Goal: Complete application form: Complete application form

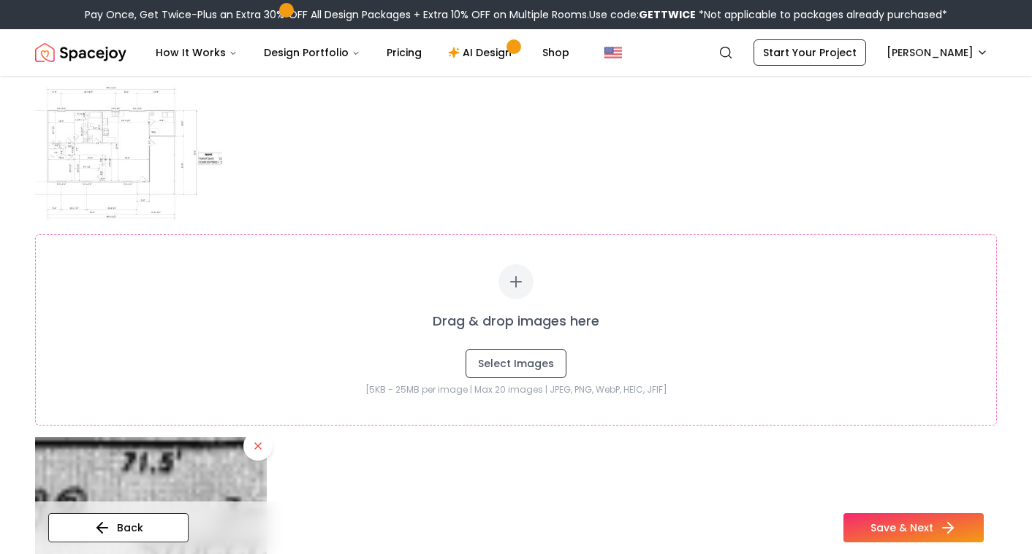
scroll to position [237, 0]
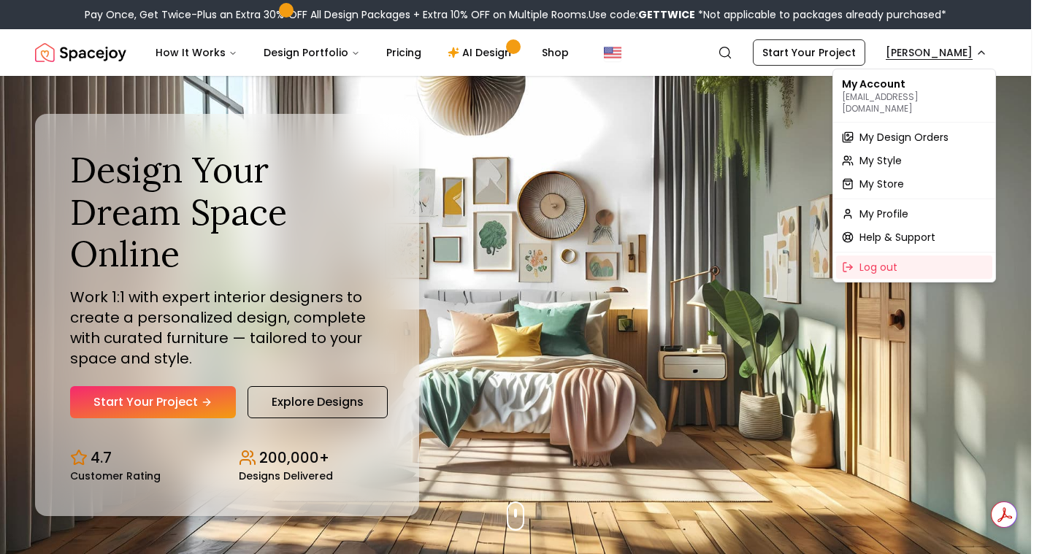
click at [918, 130] on span "My Design Orders" at bounding box center [904, 137] width 89 height 15
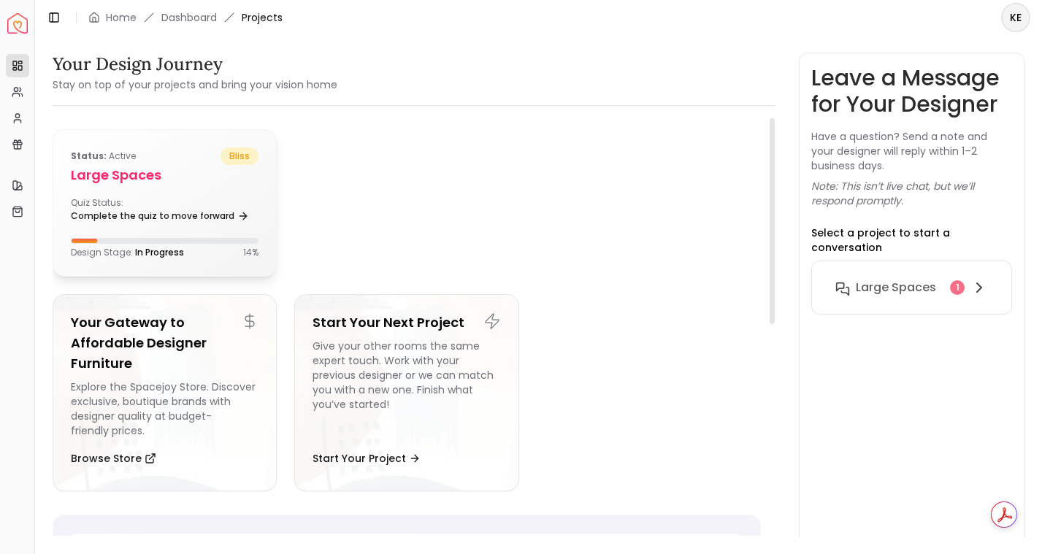
click at [177, 188] on div "Status: active bliss Large Spaces Quiz Status: Complete the quiz to move forwar…" at bounding box center [164, 203] width 223 height 146
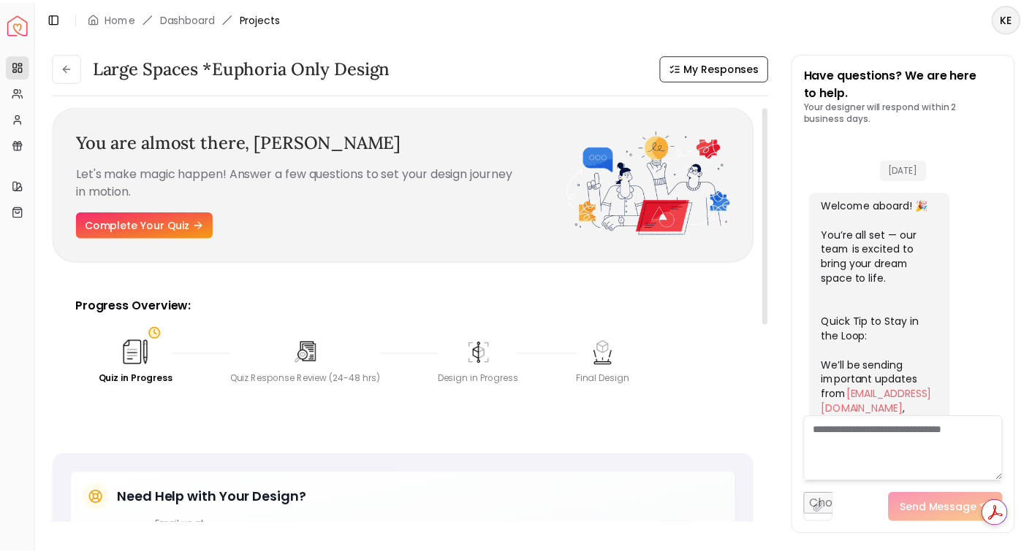
scroll to position [580, 0]
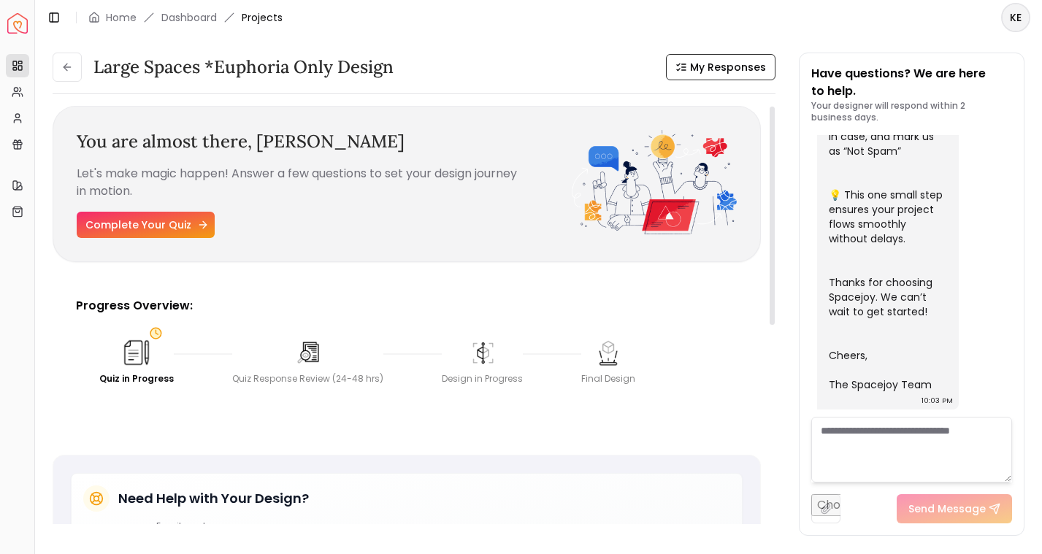
click at [165, 219] on link "Complete Your Quiz" at bounding box center [146, 225] width 138 height 26
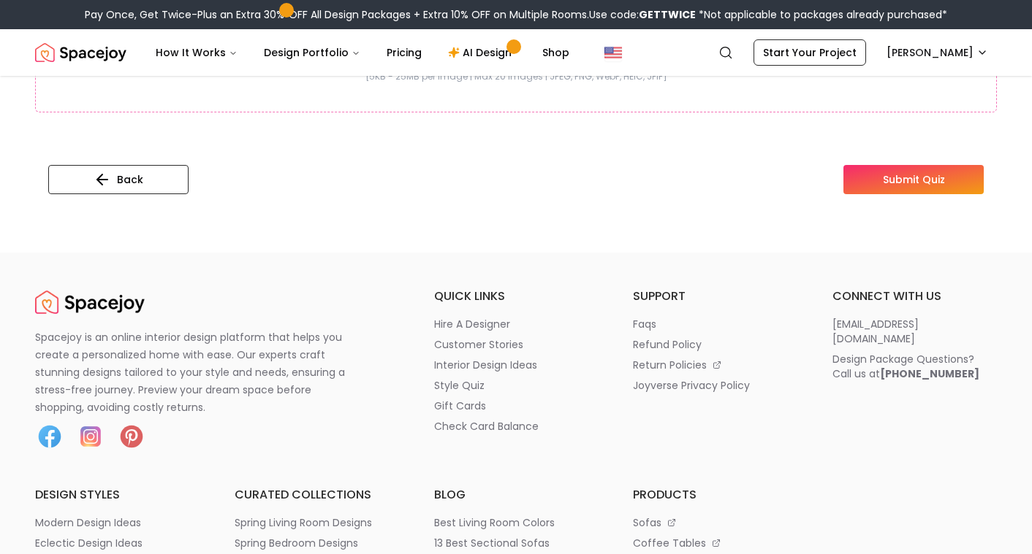
scroll to position [555, 0]
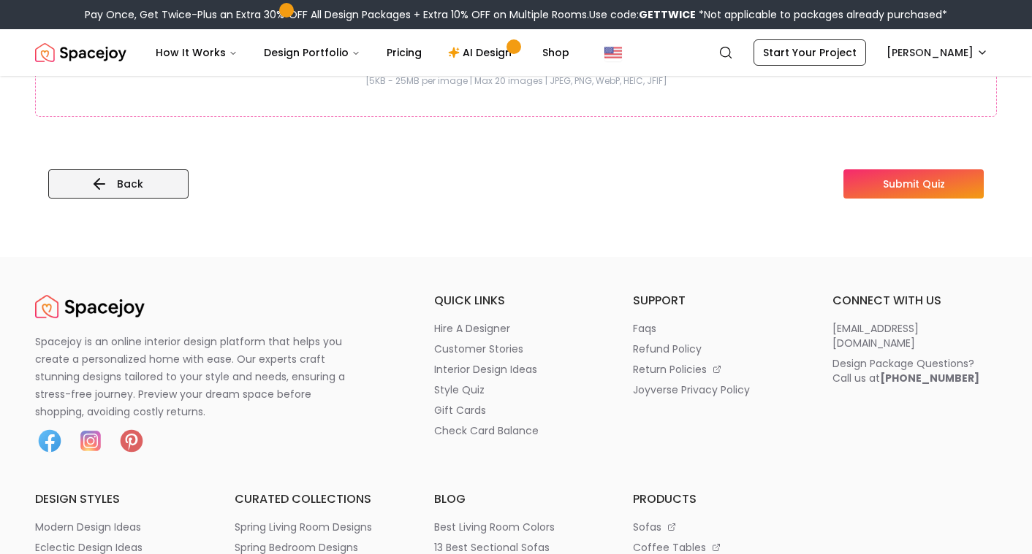
click at [180, 191] on button "Back" at bounding box center [118, 183] width 140 height 29
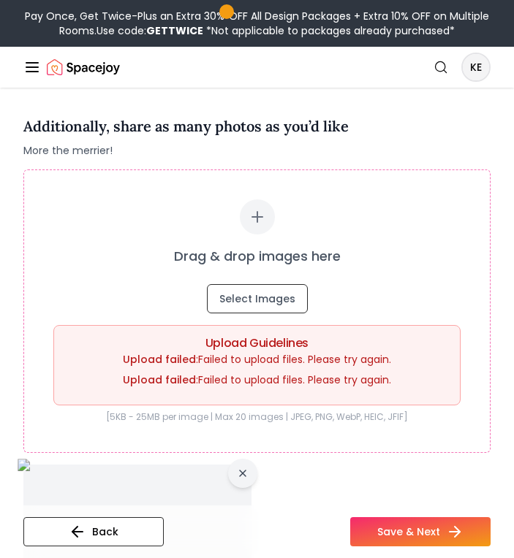
scroll to position [3469, 0]
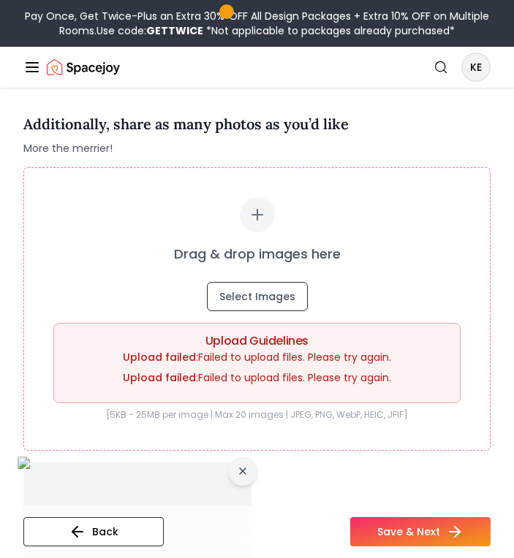
click at [247, 470] on icon at bounding box center [243, 471] width 12 height 12
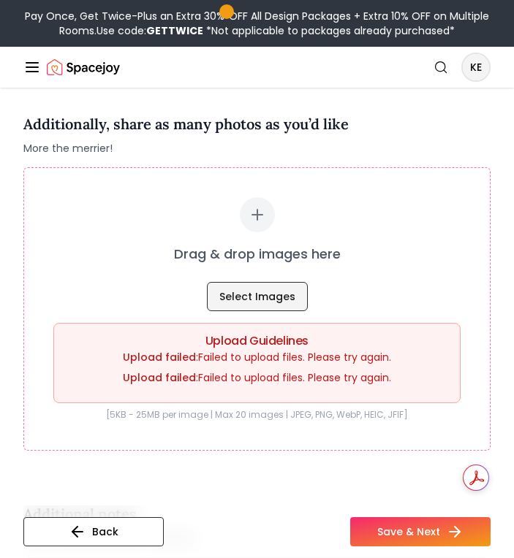
click at [272, 293] on button "Select Images" at bounding box center [257, 296] width 101 height 29
type input "**********"
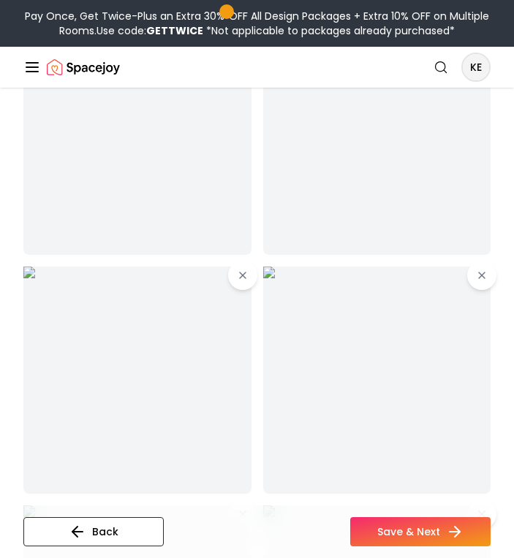
scroll to position [4143, 0]
click at [449, 528] on icon at bounding box center [458, 532] width 18 height 18
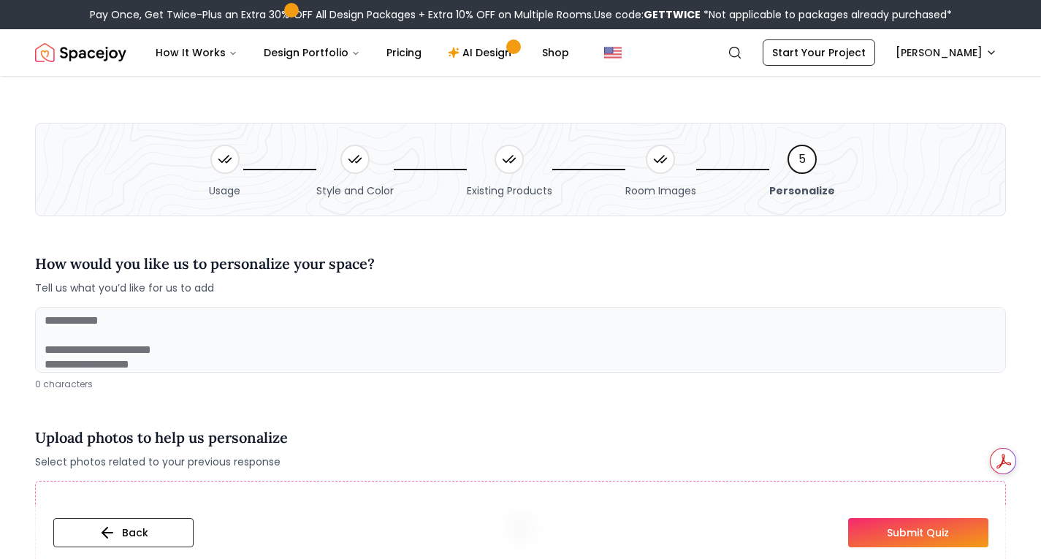
click at [353, 169] on div at bounding box center [354, 159] width 29 height 29
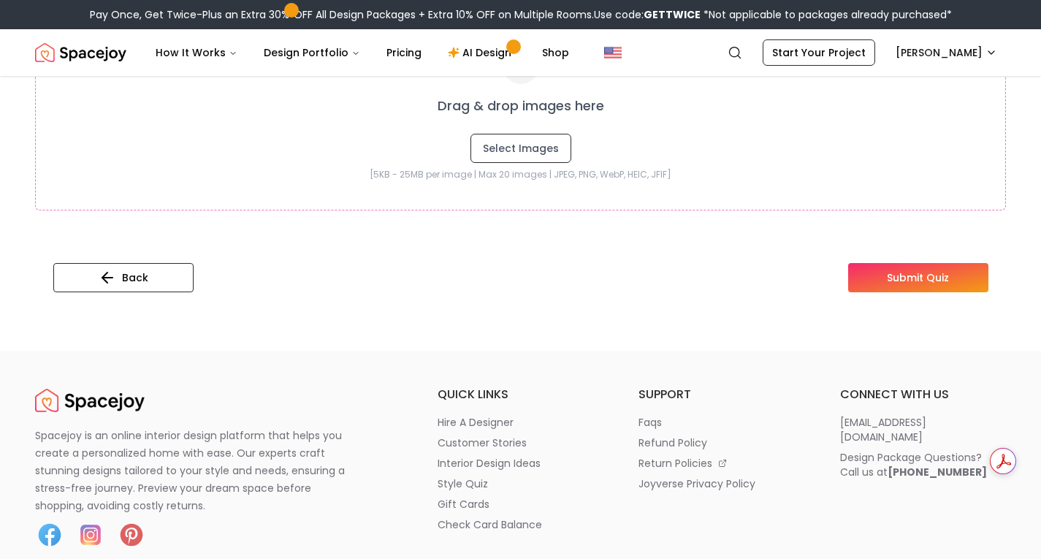
scroll to position [461, 0]
click at [148, 286] on button "Back" at bounding box center [123, 278] width 140 height 29
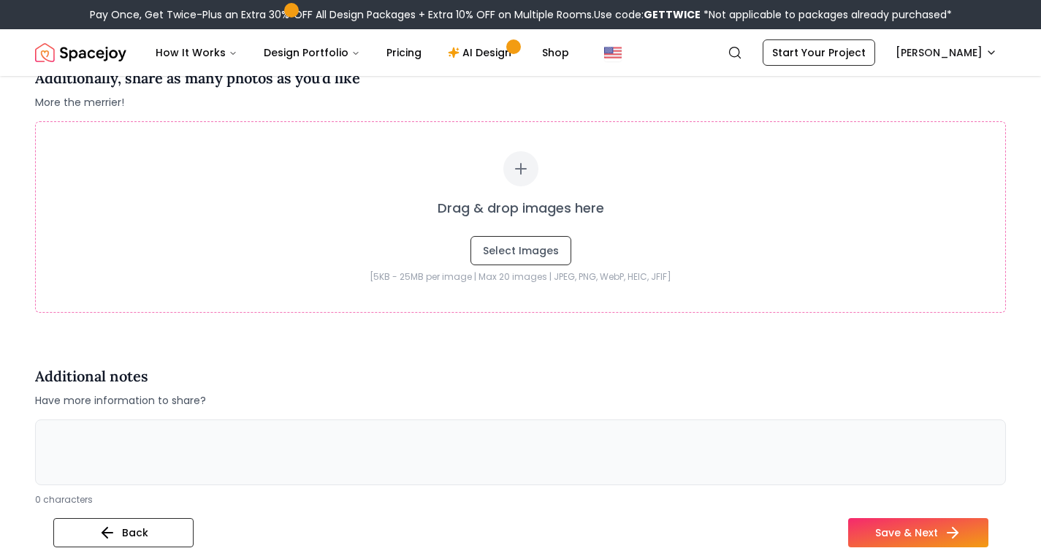
scroll to position [2987, 0]
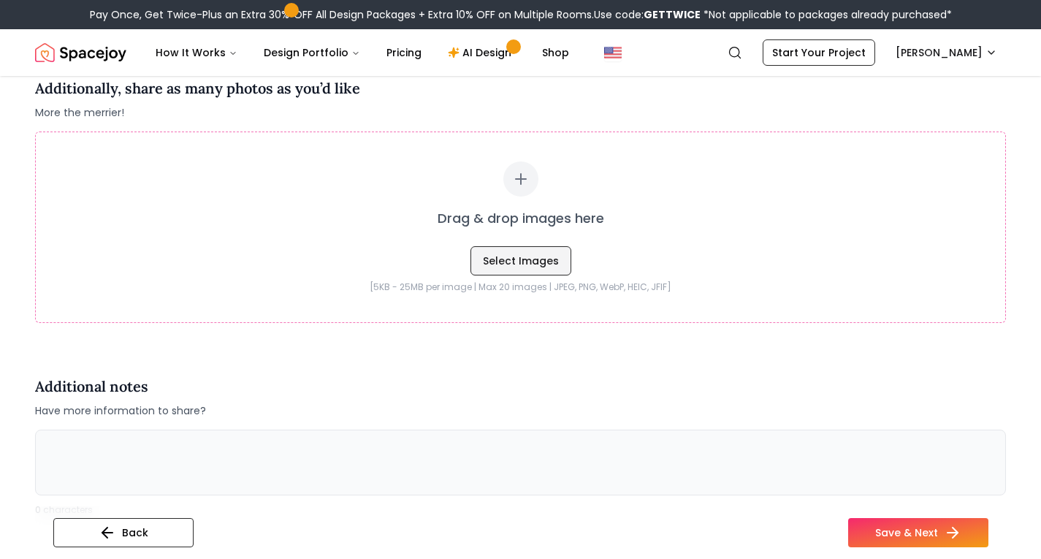
click at [519, 255] on button "Select Images" at bounding box center [520, 260] width 101 height 29
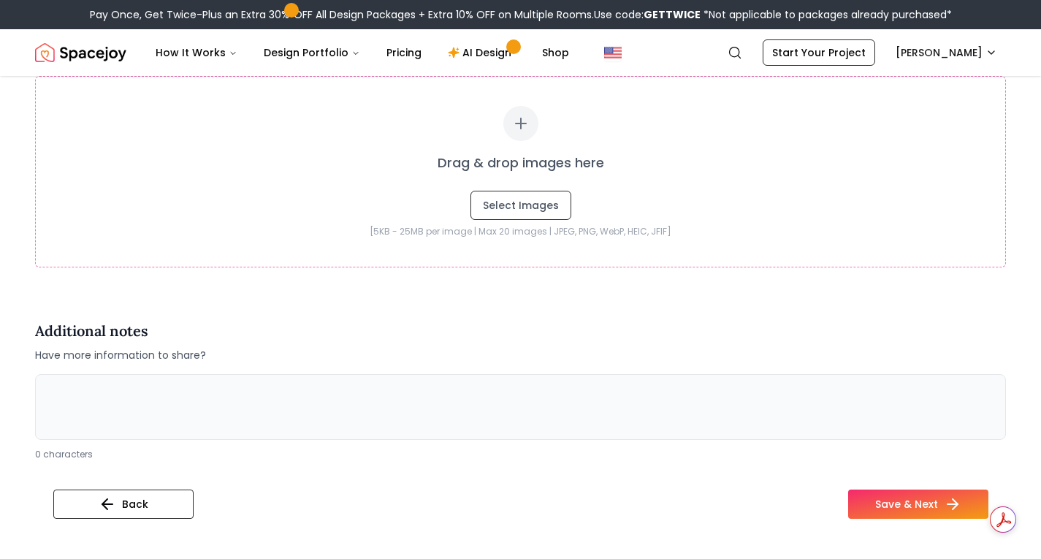
scroll to position [3038, 0]
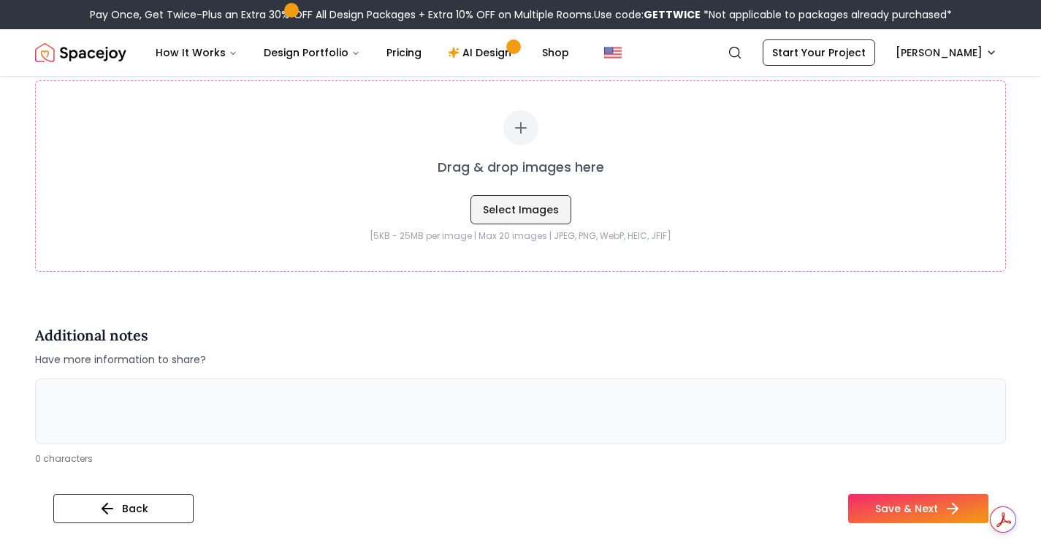
click at [523, 208] on button "Select Images" at bounding box center [520, 209] width 101 height 29
type input "**********"
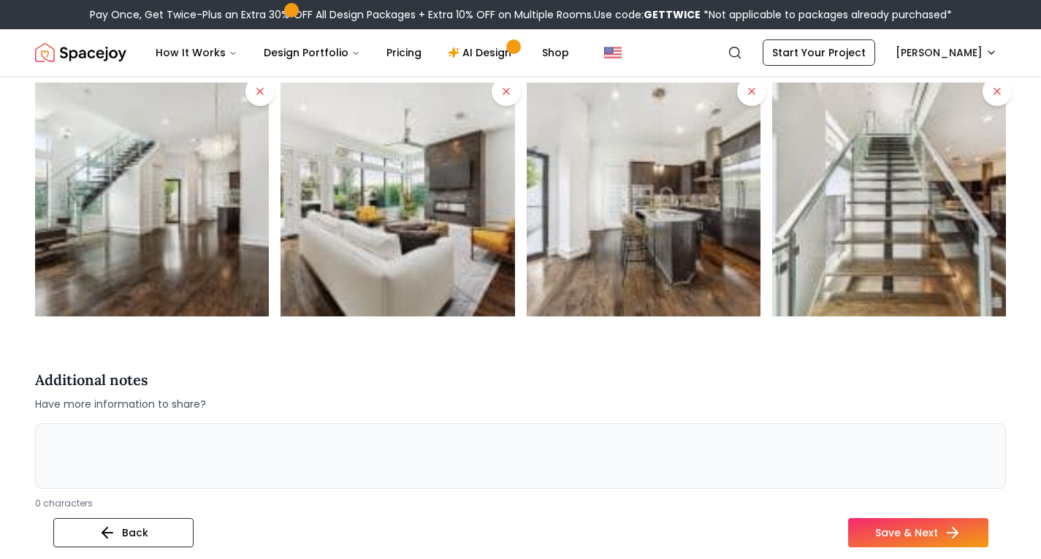
scroll to position [3488, 0]
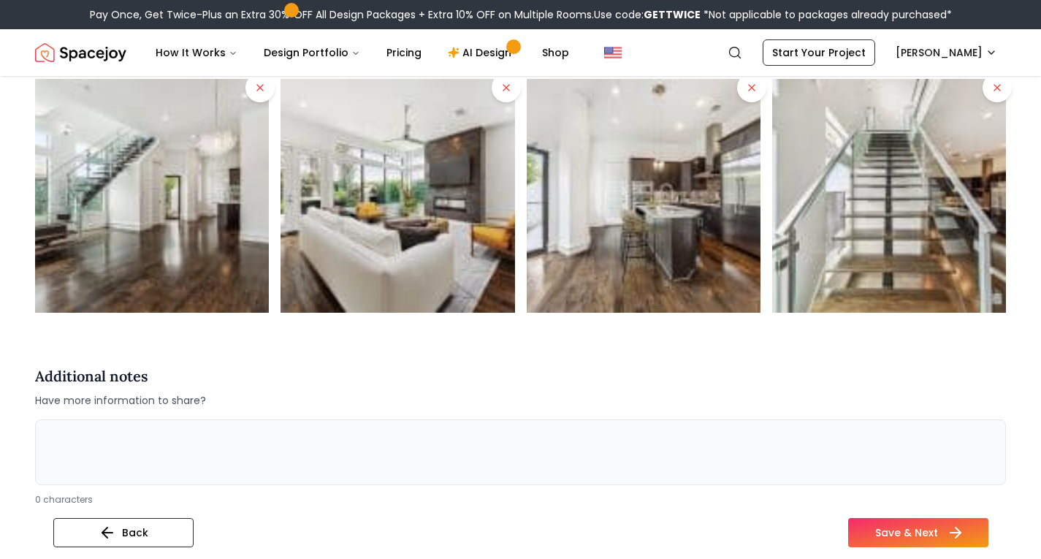
click at [938, 533] on button "Save & Next" at bounding box center [918, 532] width 140 height 29
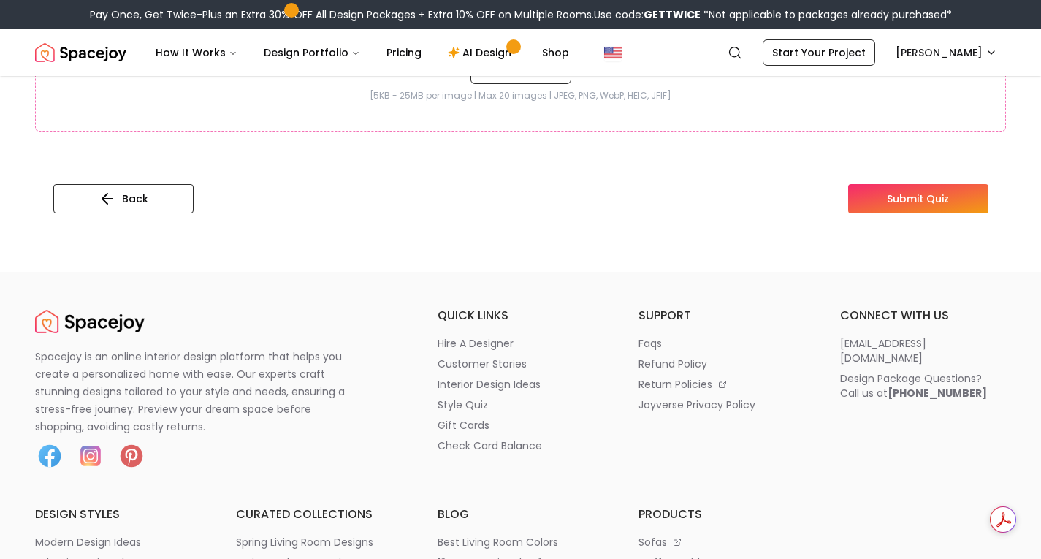
scroll to position [532, 0]
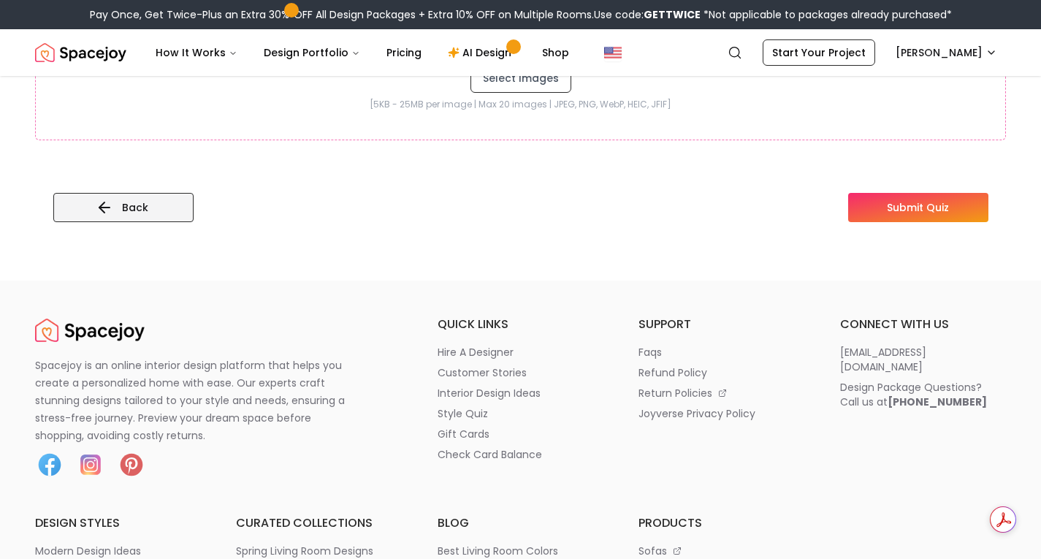
click at [157, 207] on button "Back" at bounding box center [123, 207] width 140 height 29
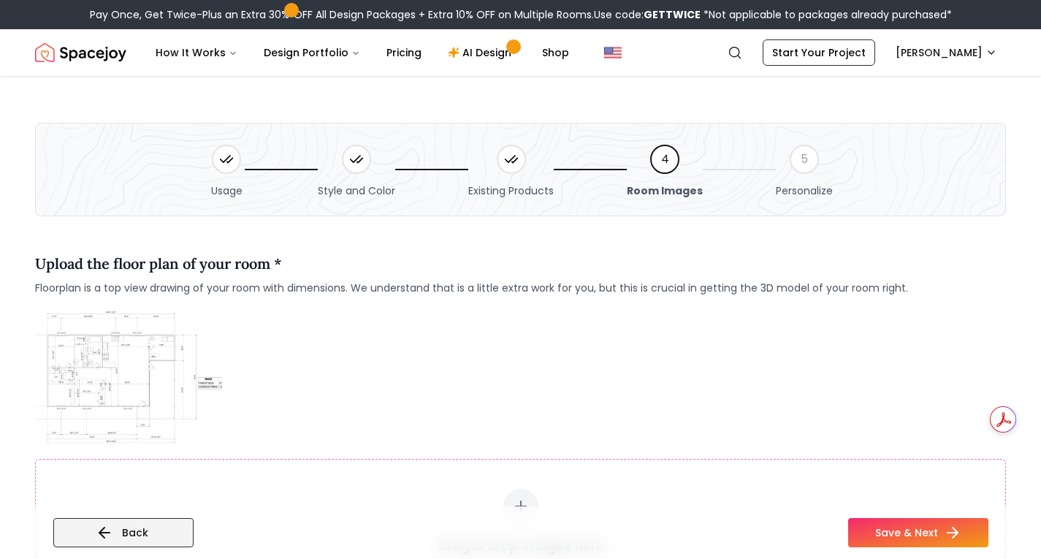
click at [150, 527] on button "Back" at bounding box center [123, 532] width 140 height 29
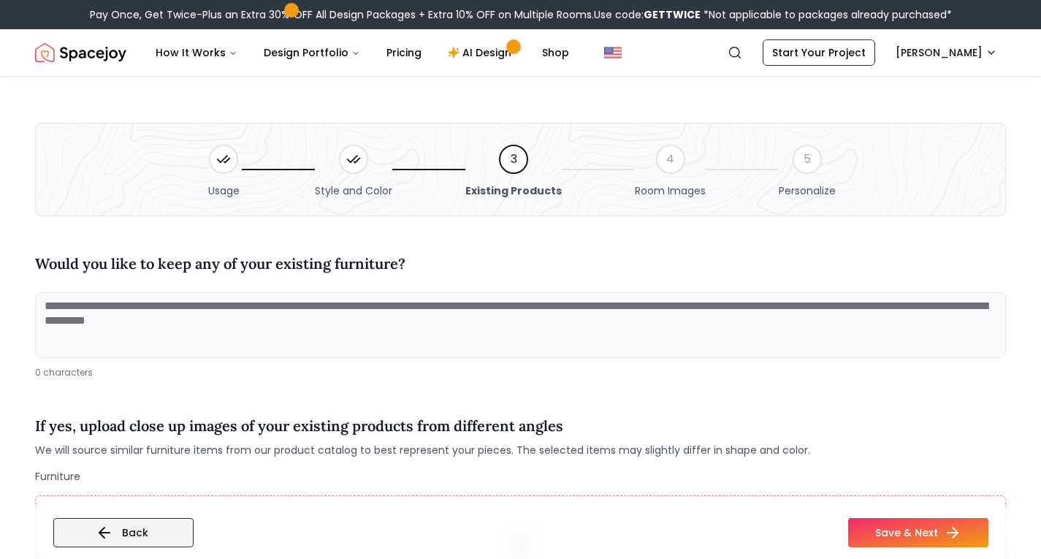
click at [170, 527] on button "Back" at bounding box center [123, 532] width 140 height 29
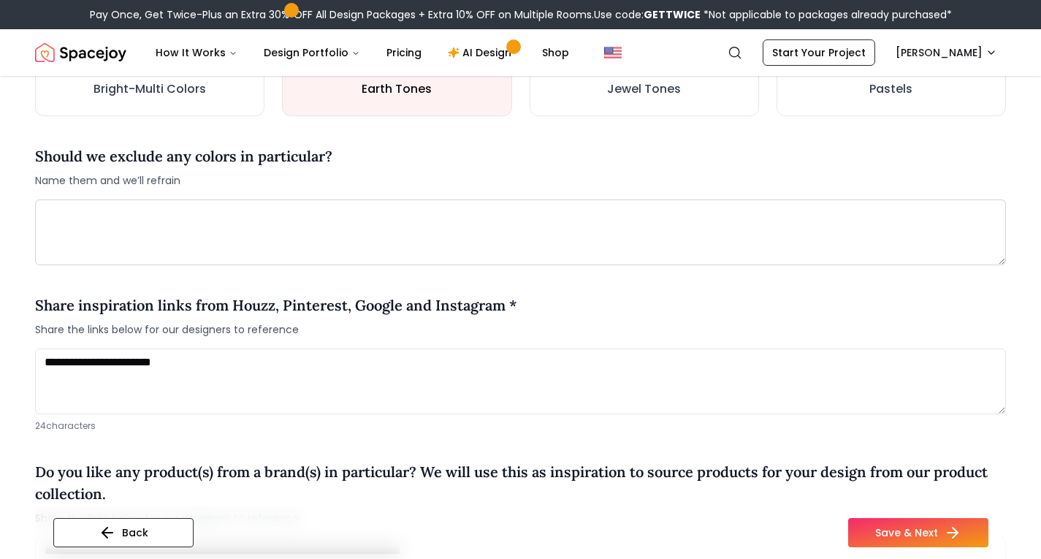
scroll to position [1023, 0]
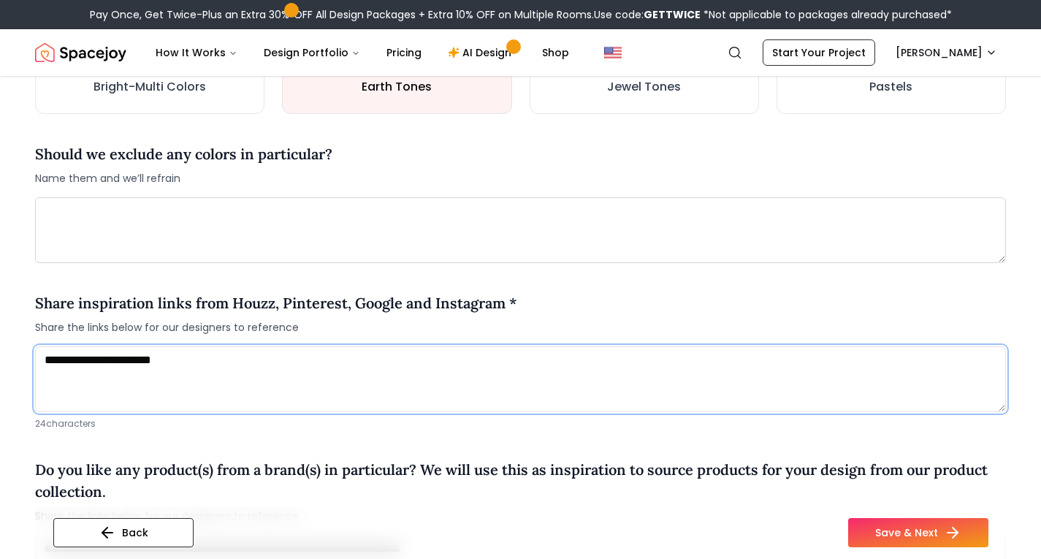
drag, startPoint x: 194, startPoint y: 336, endPoint x: 7, endPoint y: 311, distance: 187.9
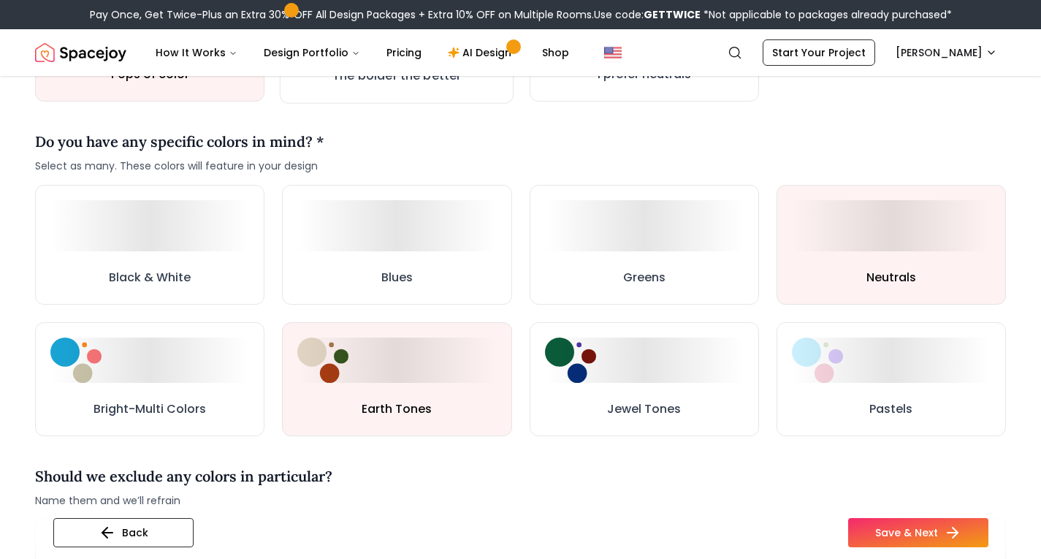
scroll to position [834, 0]
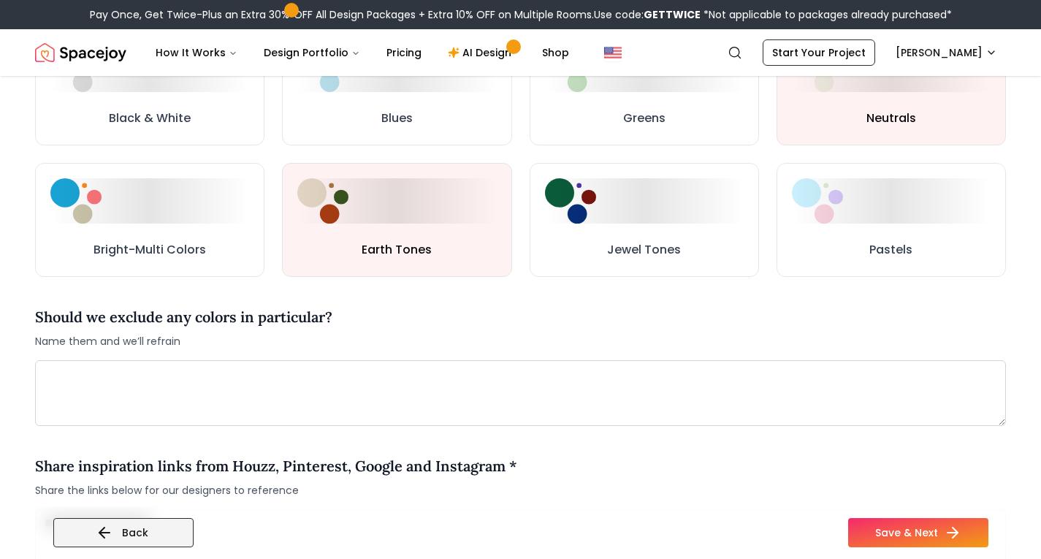
click at [129, 522] on button "Back" at bounding box center [123, 532] width 140 height 29
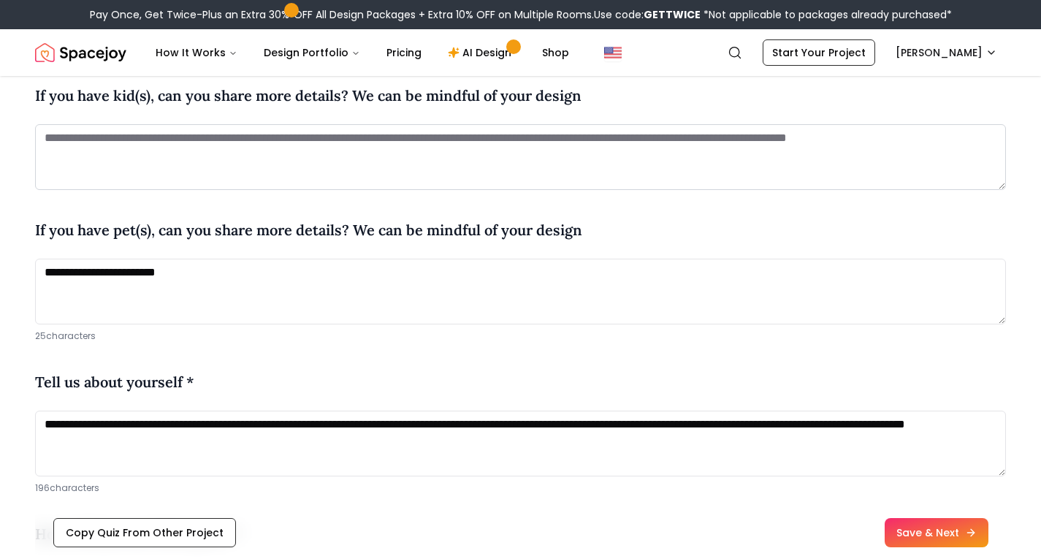
scroll to position [373, 0]
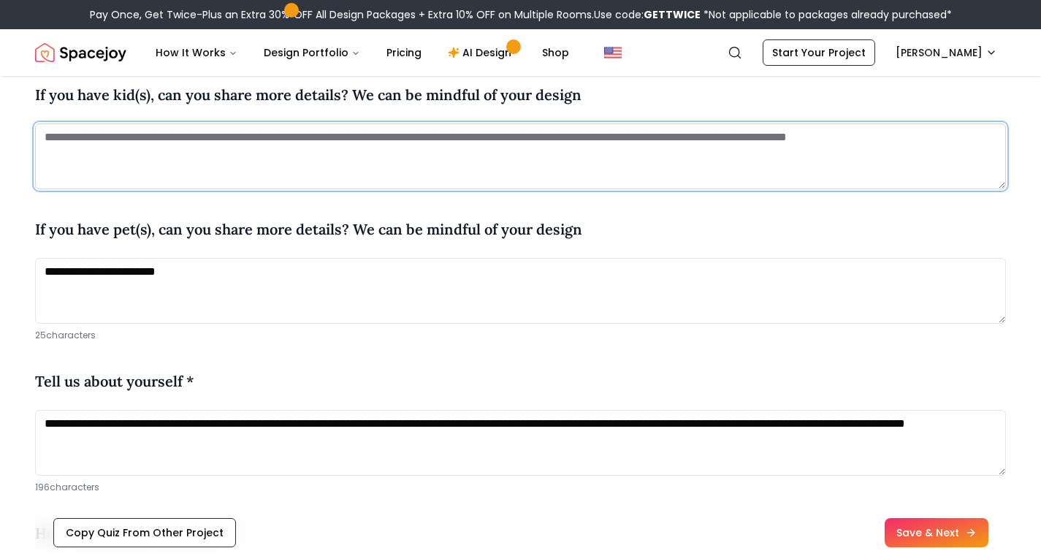
click at [314, 178] on textarea at bounding box center [520, 156] width 971 height 66
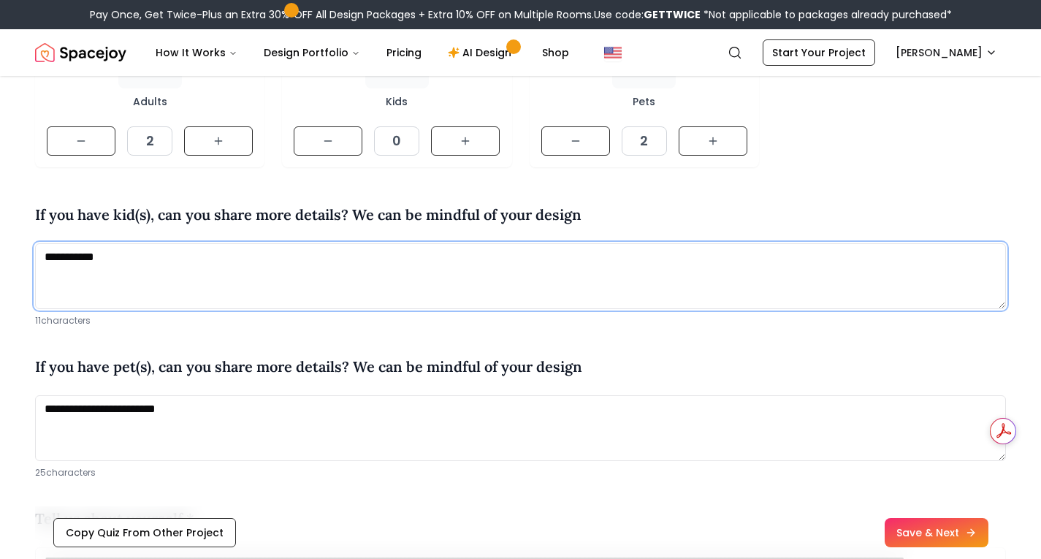
scroll to position [240, 0]
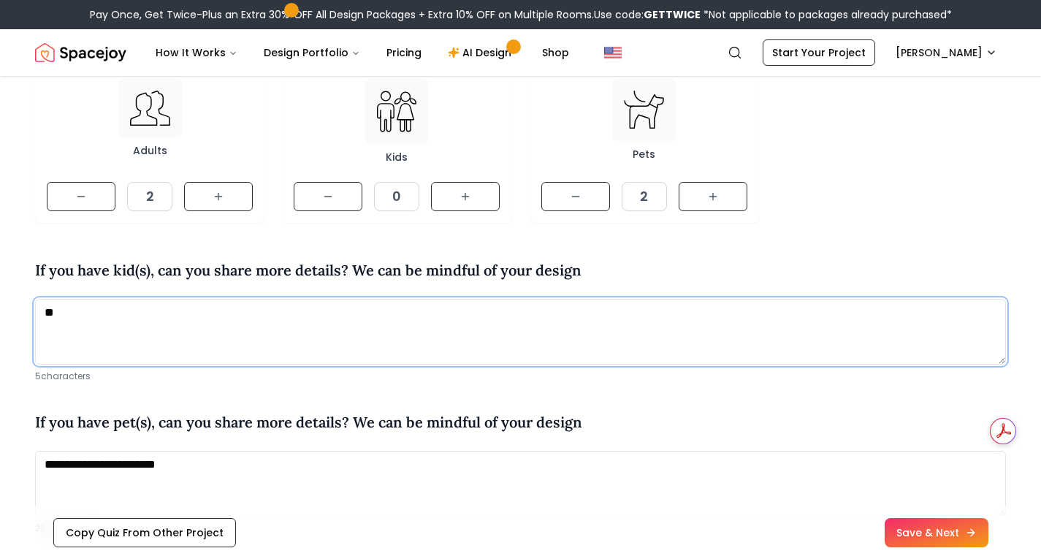
type textarea "*"
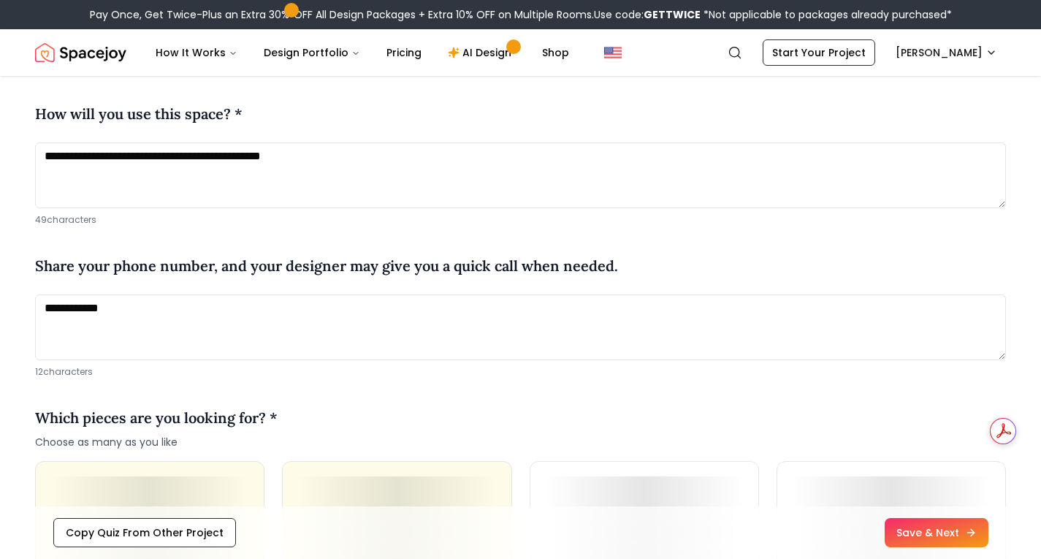
scroll to position [850, 0]
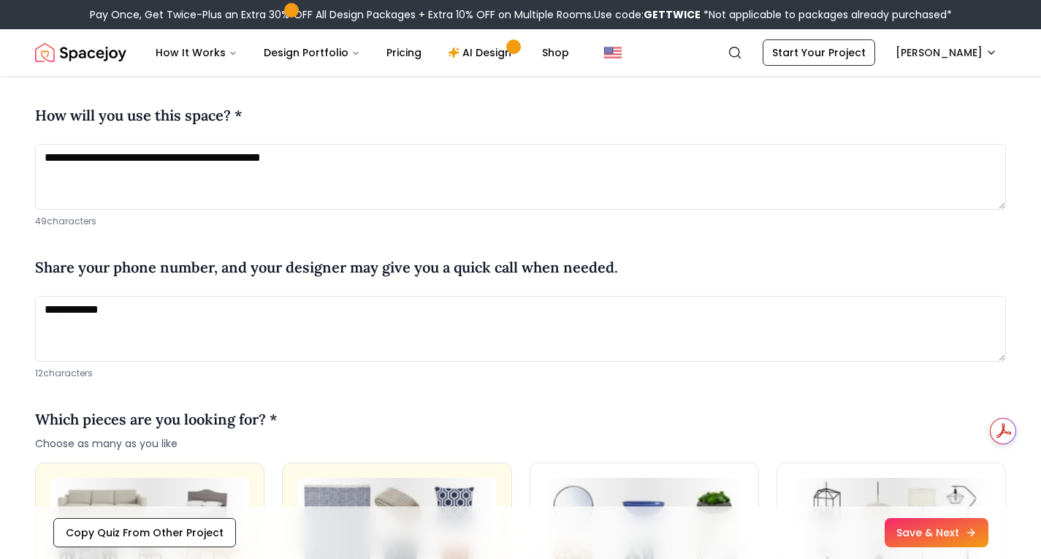
type textarea "**********"
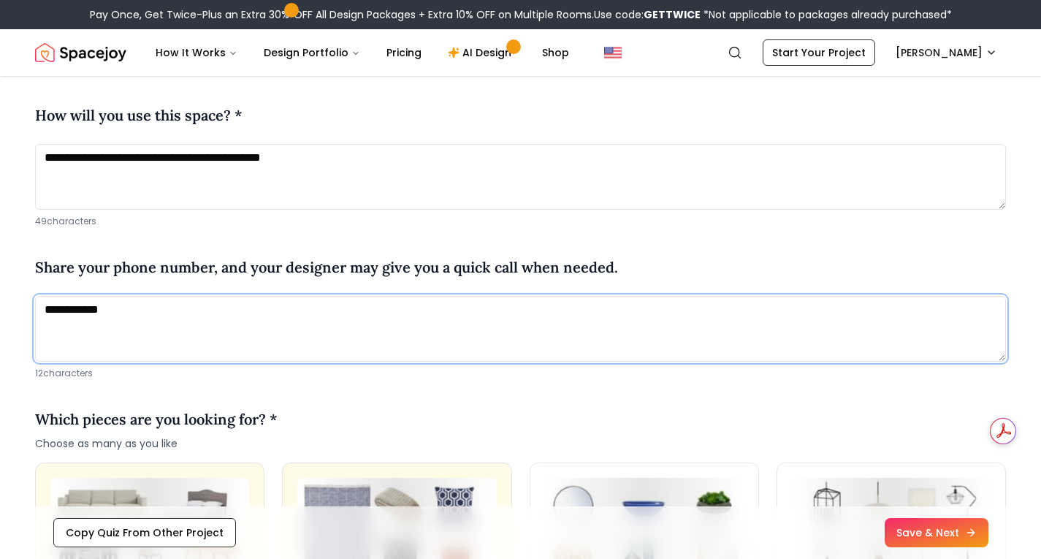
click at [319, 326] on textarea "**********" at bounding box center [520, 329] width 971 height 66
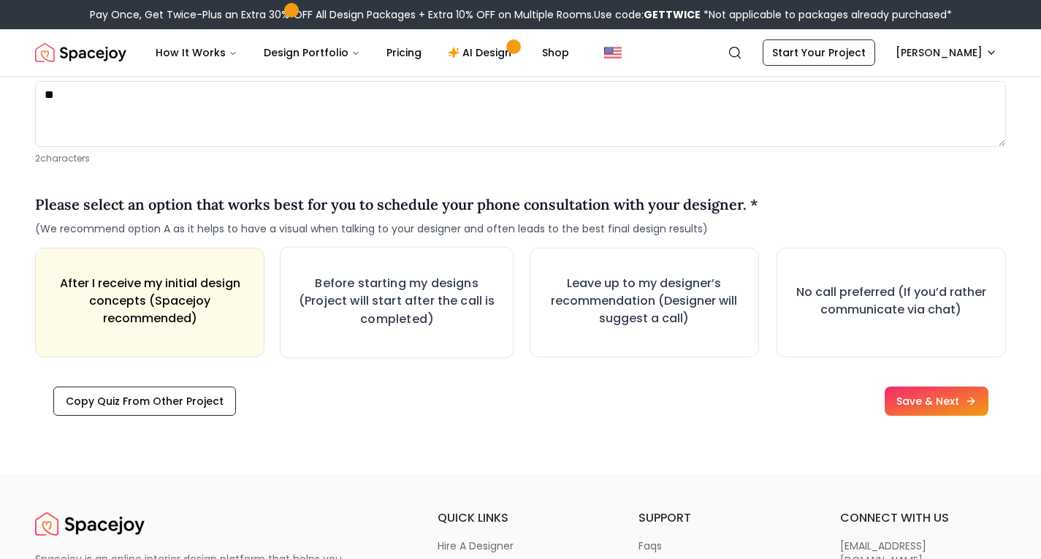
scroll to position [2142, 0]
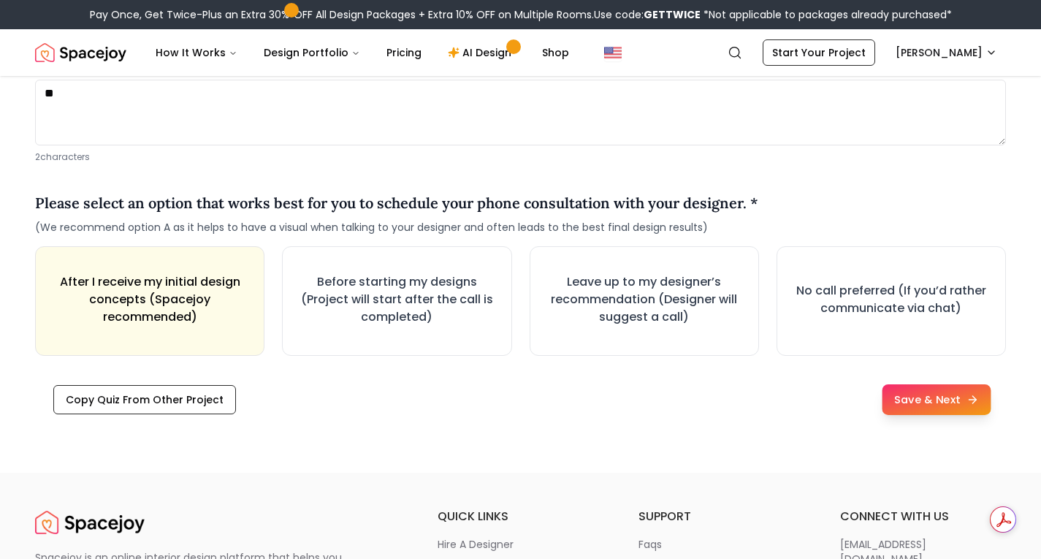
type textarea "**********"
click at [950, 384] on button "Save & Next" at bounding box center [936, 399] width 109 height 31
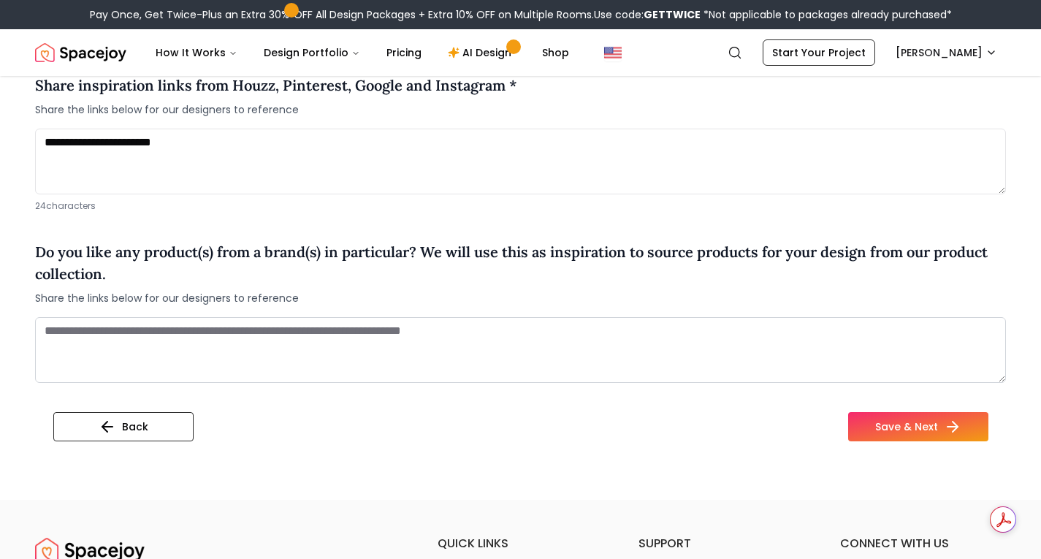
scroll to position [1200, 0]
click at [883, 415] on button "Save & Next" at bounding box center [918, 425] width 140 height 29
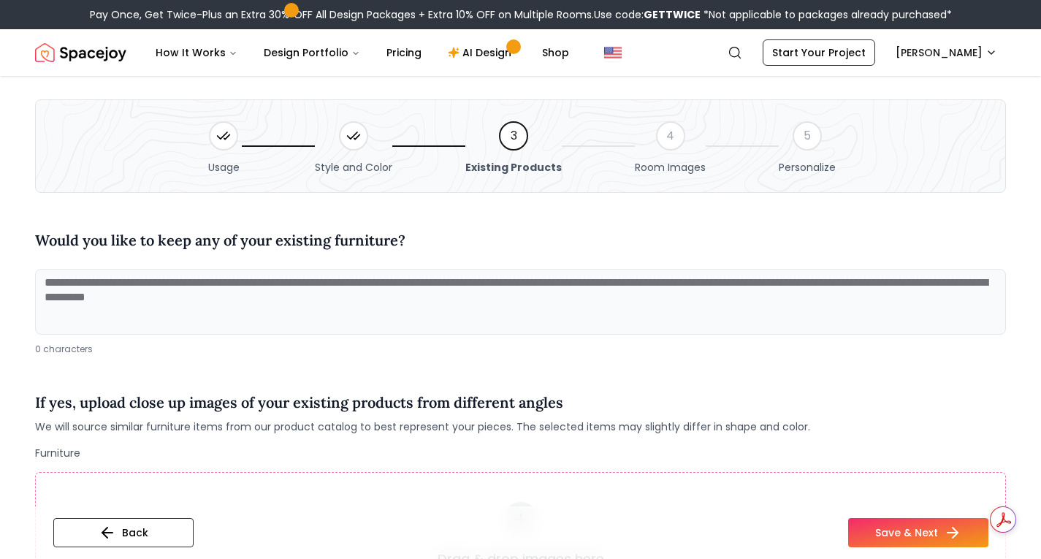
scroll to position [22, 0]
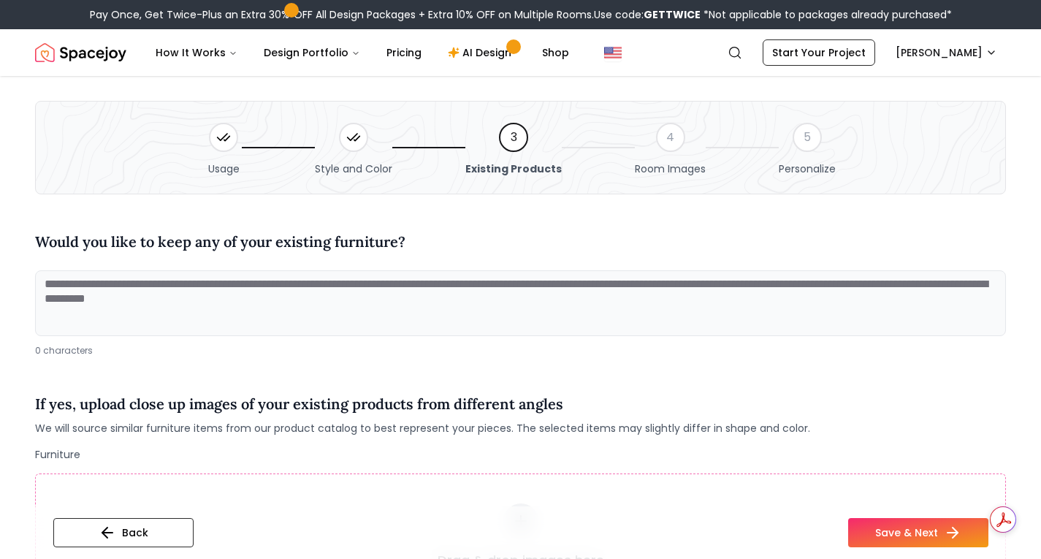
click at [612, 314] on textarea at bounding box center [520, 303] width 971 height 66
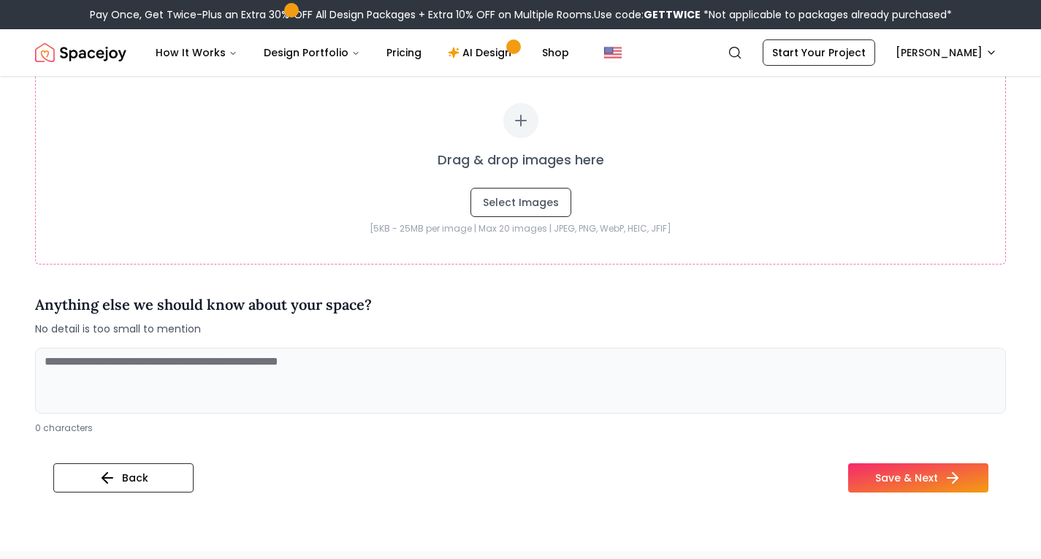
scroll to position [423, 0]
type textarea "**********"
click at [525, 371] on textarea at bounding box center [520, 380] width 971 height 66
type textarea "*"
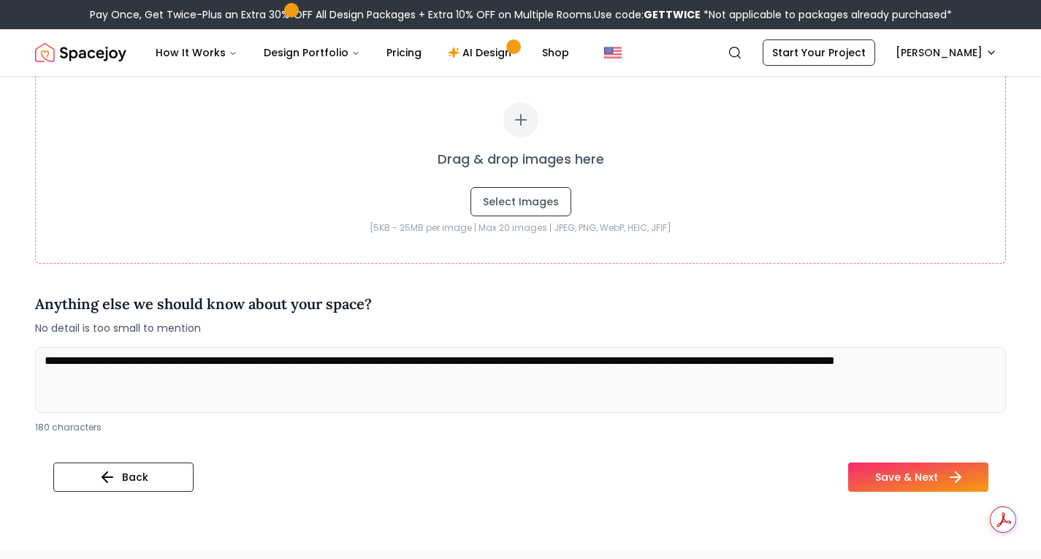
type textarea "**********"
click at [910, 469] on button "Save & Next" at bounding box center [918, 476] width 140 height 29
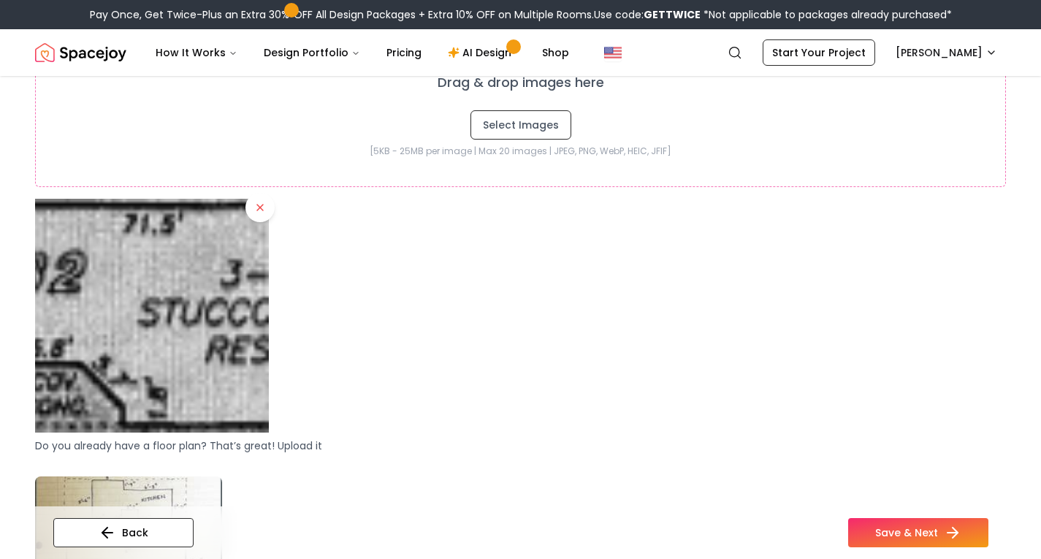
scroll to position [464, 0]
click at [124, 532] on button "Back" at bounding box center [123, 532] width 140 height 29
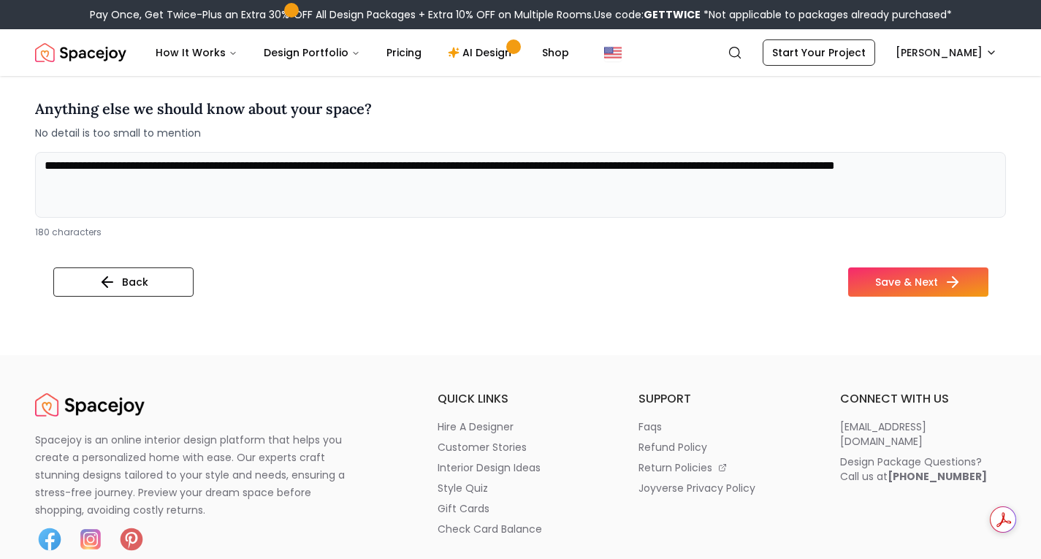
scroll to position [613, 0]
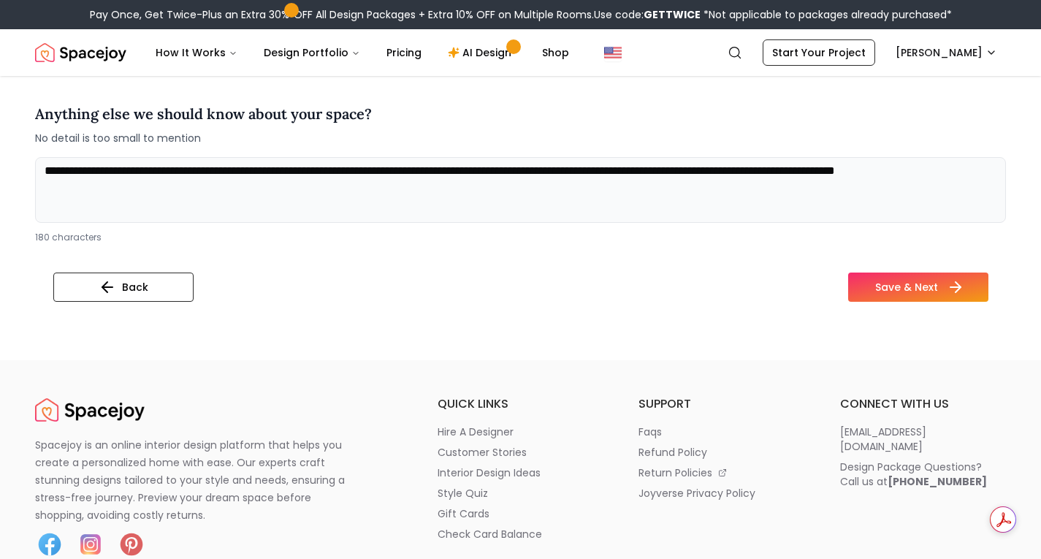
click at [897, 297] on button "Save & Next" at bounding box center [918, 286] width 140 height 29
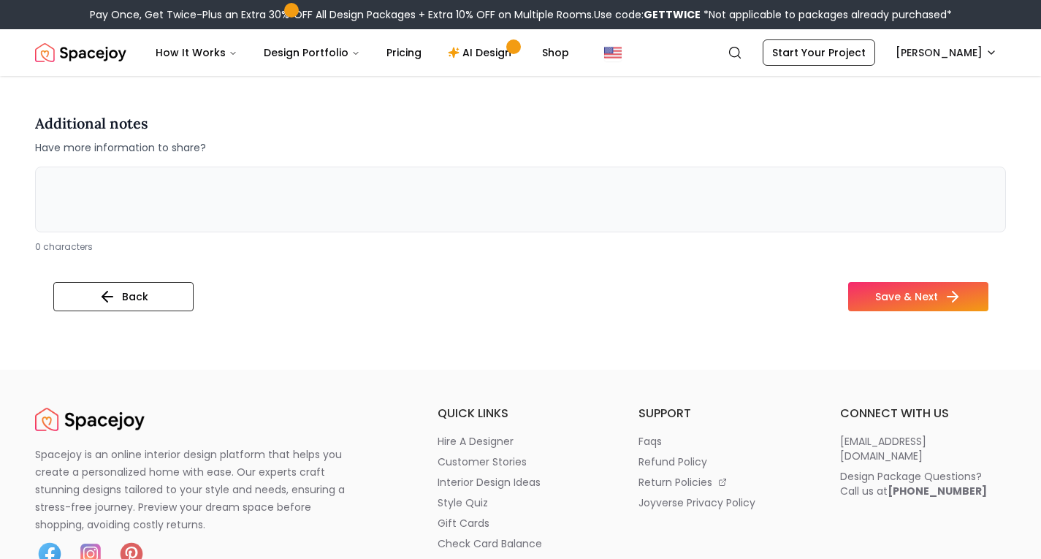
scroll to position [3742, 0]
click at [663, 226] on textarea at bounding box center [520, 199] width 971 height 66
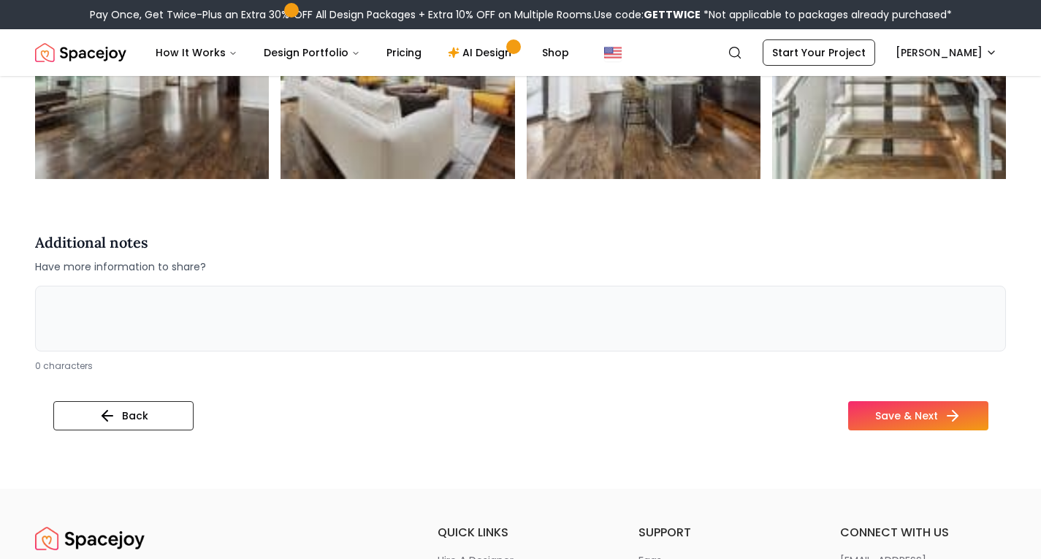
scroll to position [3623, 0]
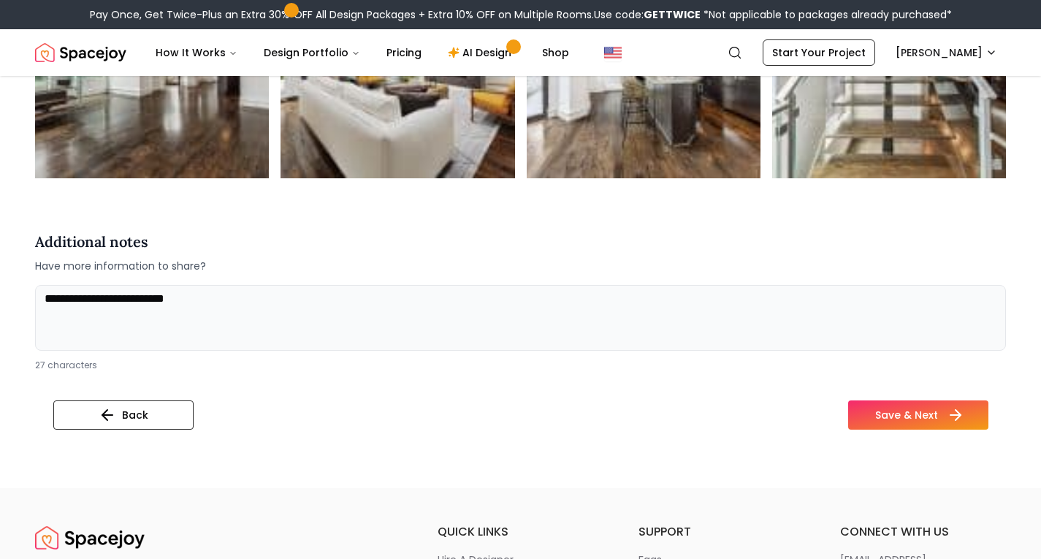
type textarea "**********"
click at [938, 410] on button "Save & Next" at bounding box center [918, 414] width 140 height 29
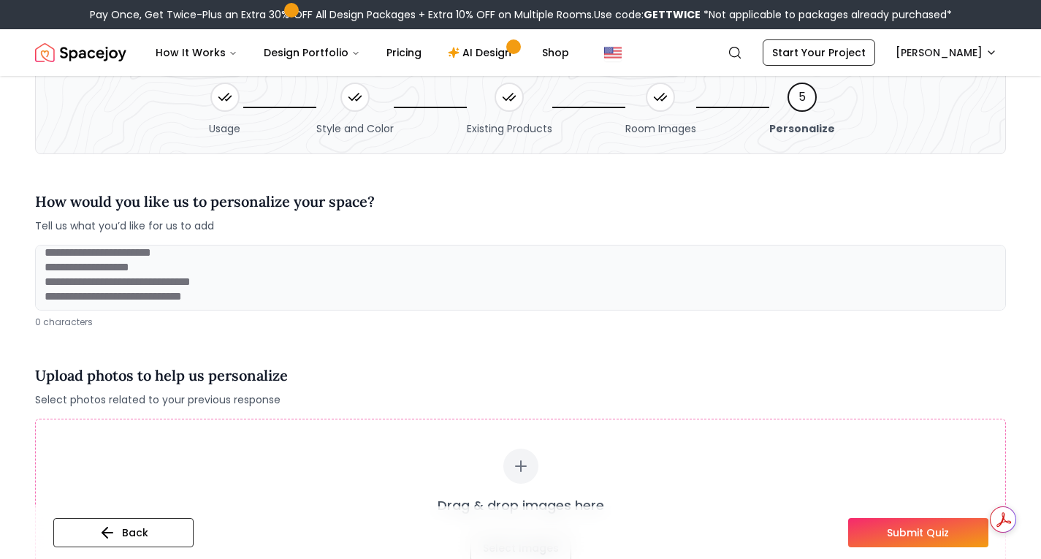
scroll to position [66, 0]
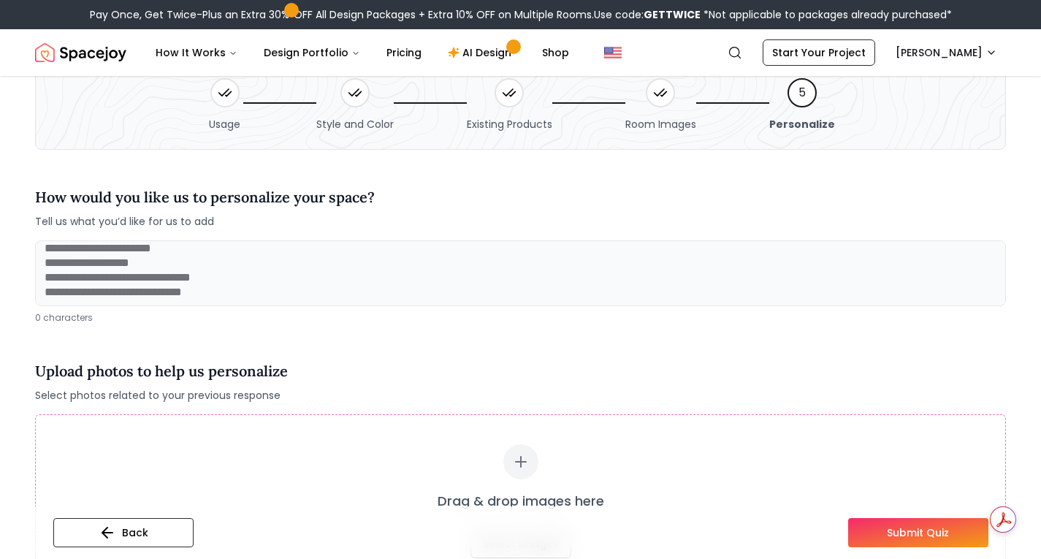
click at [523, 281] on textarea at bounding box center [520, 273] width 971 height 66
type textarea "*"
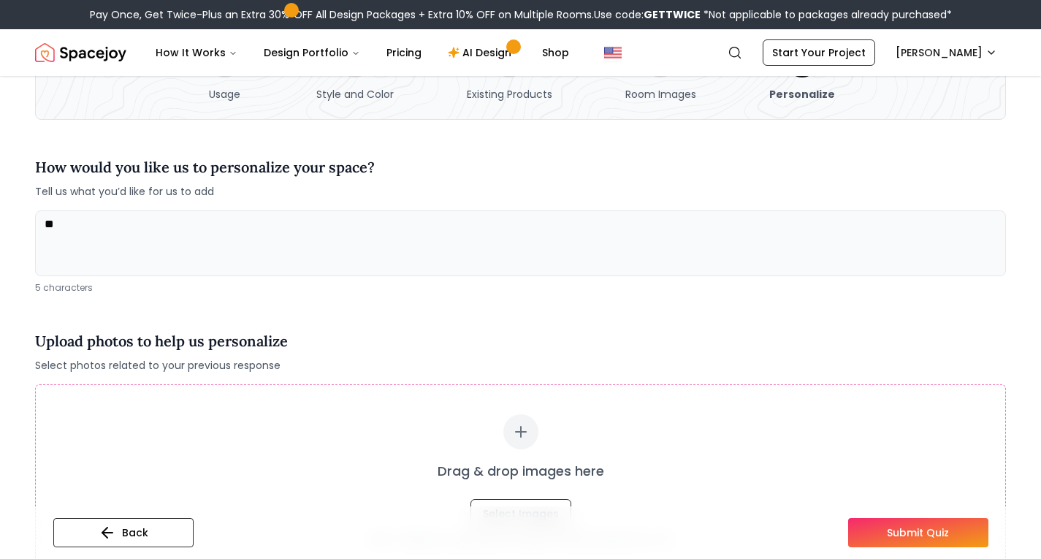
type textarea "*"
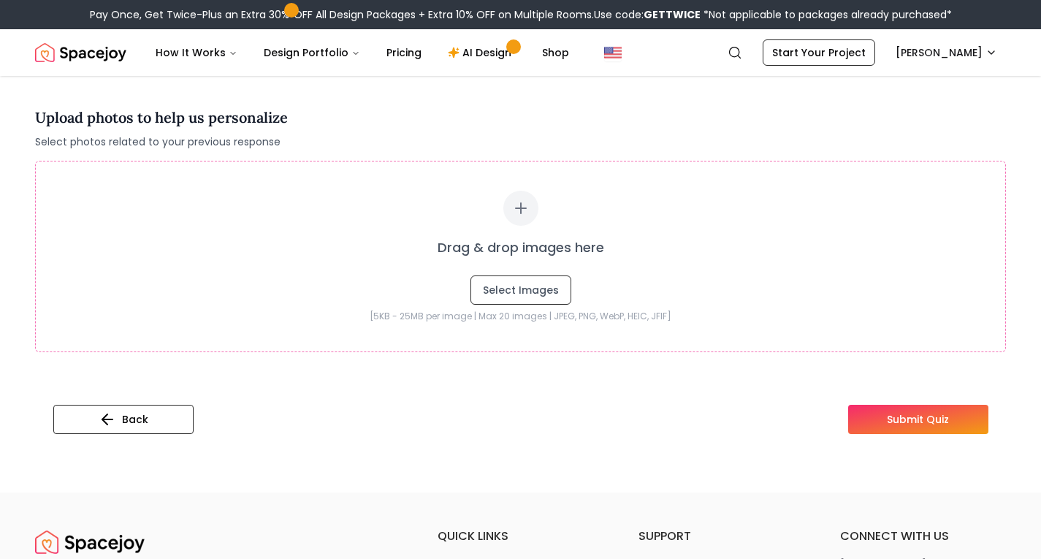
scroll to position [321, 0]
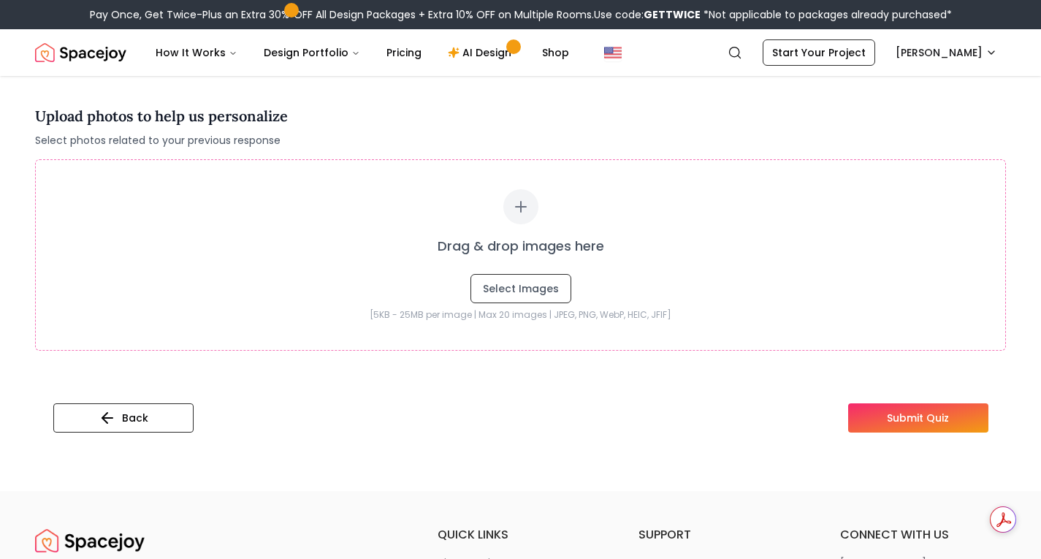
type textarea "**********"
click at [899, 409] on button "Submit Quiz" at bounding box center [918, 417] width 140 height 29
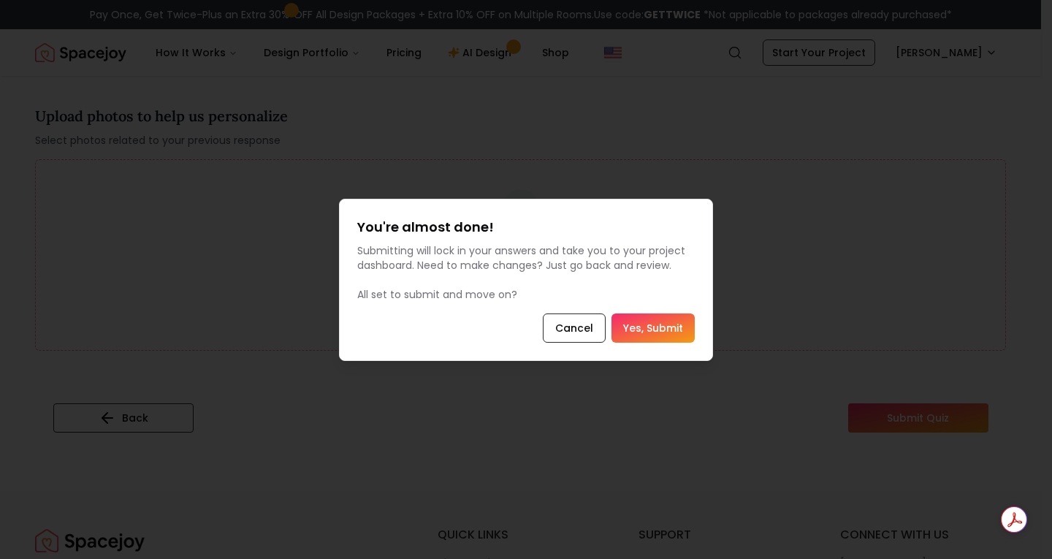
click at [671, 327] on button "Yes, Submit" at bounding box center [652, 327] width 83 height 29
